Goal: Information Seeking & Learning: Find specific fact

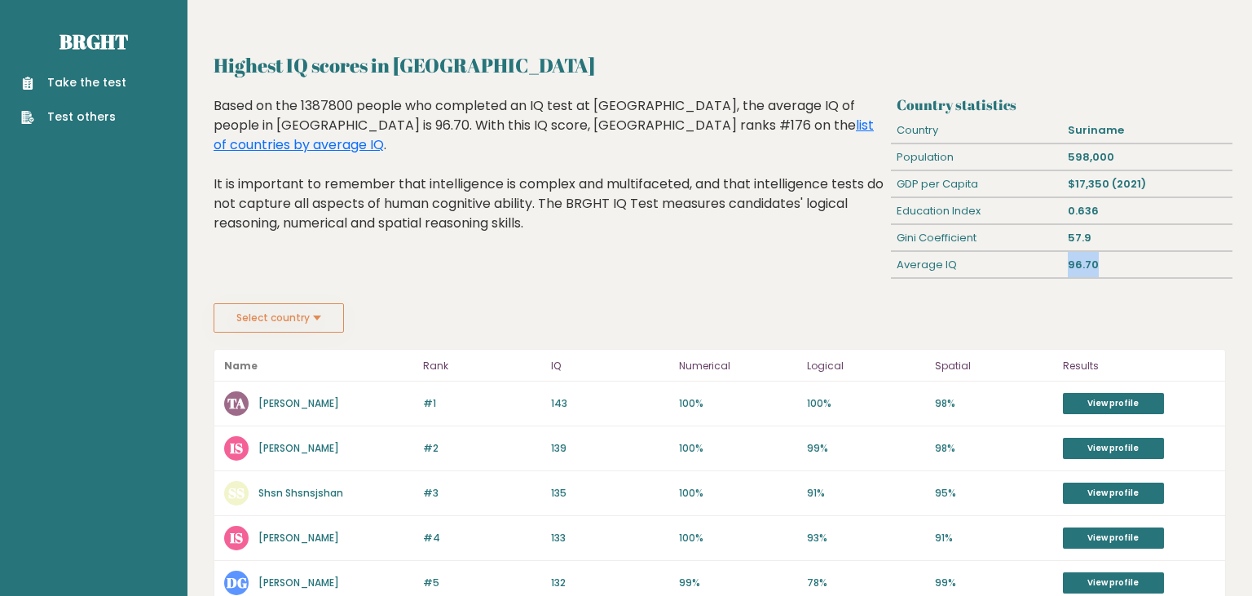
drag, startPoint x: 1136, startPoint y: 266, endPoint x: 1028, endPoint y: 265, distance: 107.6
click at [1028, 265] on div "Average IQ 96.70" at bounding box center [1061, 265] width 341 height 27
drag, startPoint x: 1101, startPoint y: 275, endPoint x: 1051, endPoint y: 269, distance: 50.0
click at [1051, 269] on div "Country statistics Country [GEOGRAPHIC_DATA] Population 598,000 GDP per Capita …" at bounding box center [1061, 199] width 341 height 207
click at [1051, 269] on div "Average IQ" at bounding box center [976, 265] width 171 height 26
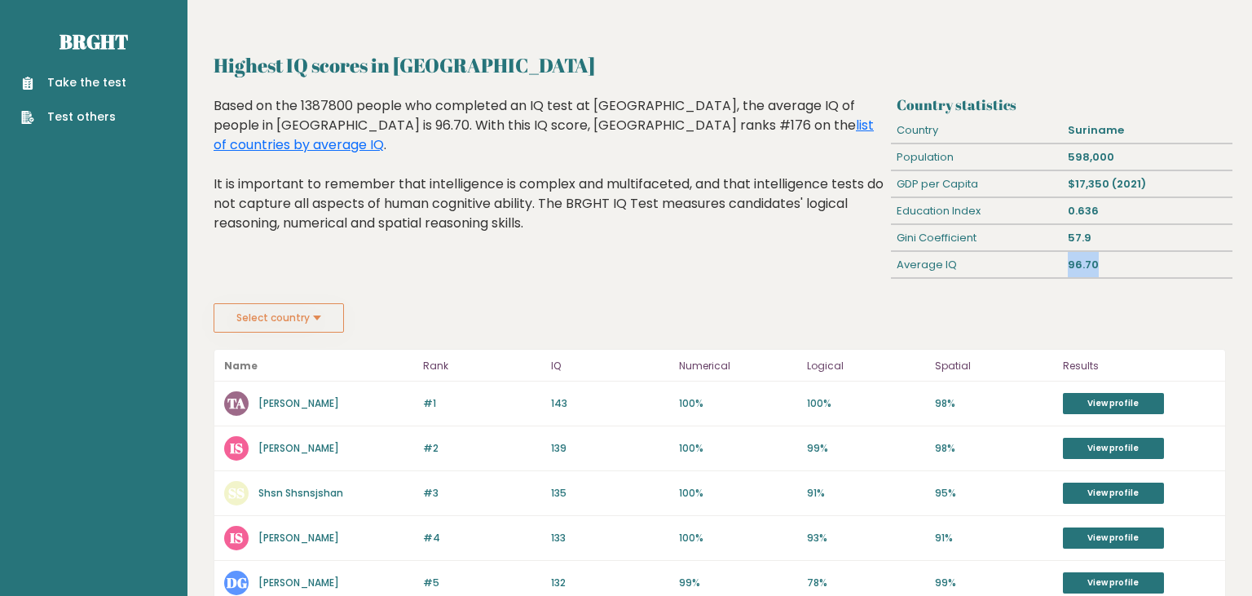
drag, startPoint x: 1134, startPoint y: 251, endPoint x: 1020, endPoint y: 255, distance: 114.2
click at [1020, 255] on div "Average IQ 96.70" at bounding box center [1061, 265] width 341 height 27
click at [1019, 253] on div "Average IQ" at bounding box center [976, 265] width 171 height 26
drag, startPoint x: 1118, startPoint y: 223, endPoint x: 1042, endPoint y: 240, distance: 77.5
click at [1042, 240] on div "Country statistics Country [GEOGRAPHIC_DATA] Population 598,000 GDP per Capita …" at bounding box center [1061, 199] width 341 height 207
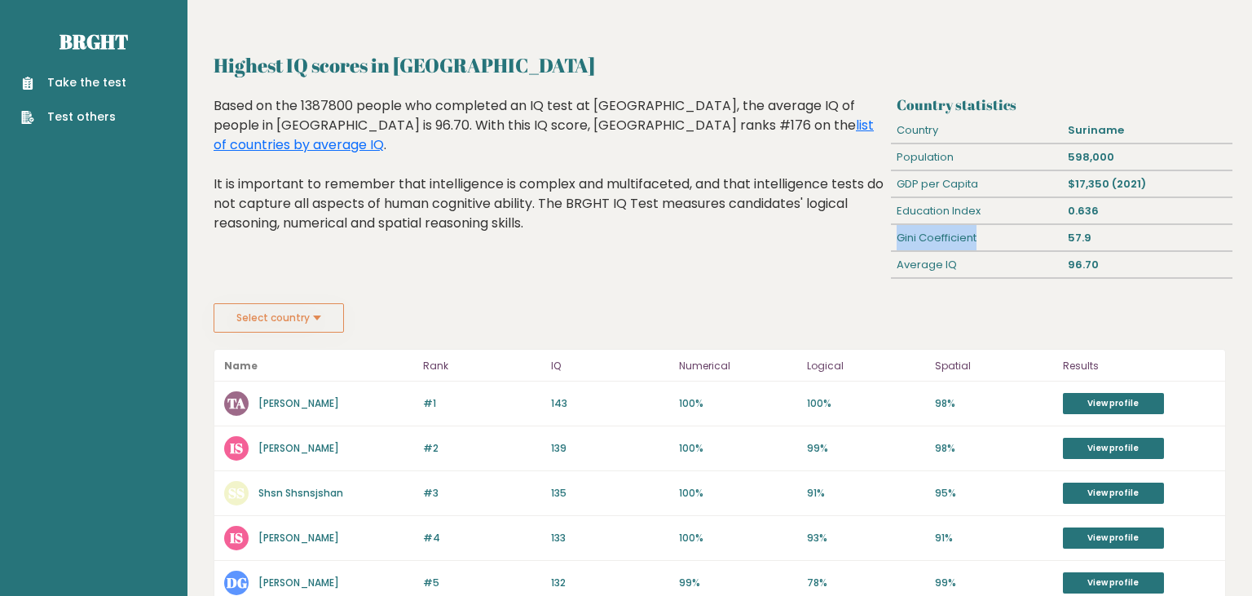
click at [1042, 240] on div "Gini Coefficient" at bounding box center [976, 238] width 171 height 26
drag, startPoint x: 1100, startPoint y: 258, endPoint x: 1034, endPoint y: 265, distance: 66.3
click at [1034, 265] on div "Average IQ 96.70" at bounding box center [1061, 265] width 341 height 27
click at [1034, 265] on div "Average IQ" at bounding box center [976, 265] width 171 height 26
click at [93, 77] on link "Take the test" at bounding box center [73, 82] width 105 height 17
